Goal: Check status: Check status

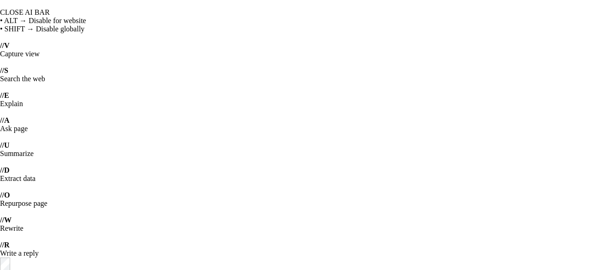
select select "24"
select select "05"
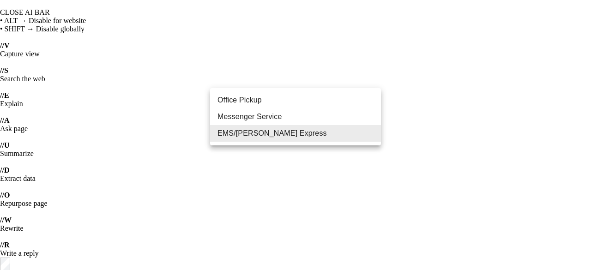
click at [426, 79] on div at bounding box center [295, 135] width 591 height 270
